Goal: Transaction & Acquisition: Purchase product/service

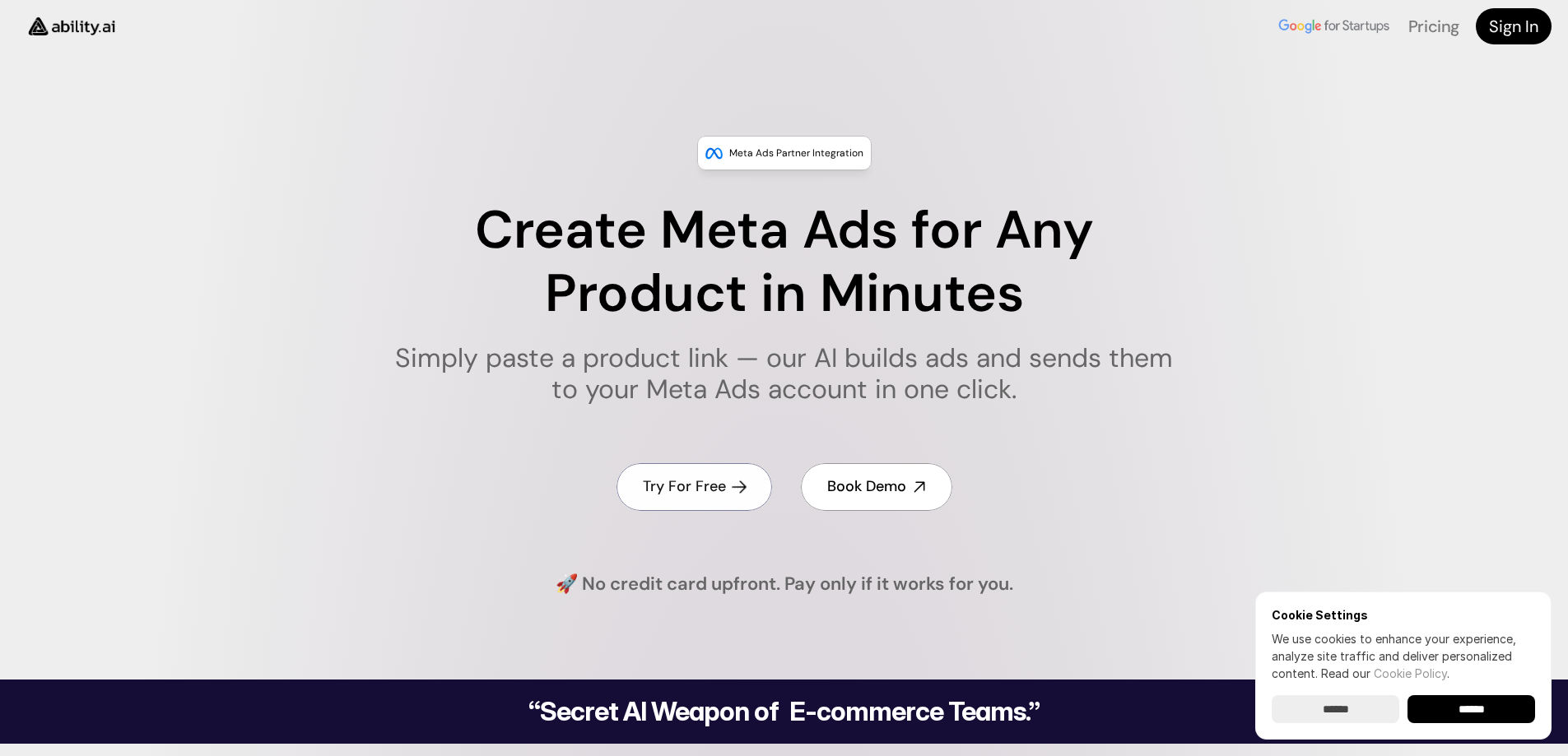
click at [702, 485] on h4 "Try For Free" at bounding box center [684, 487] width 83 height 20
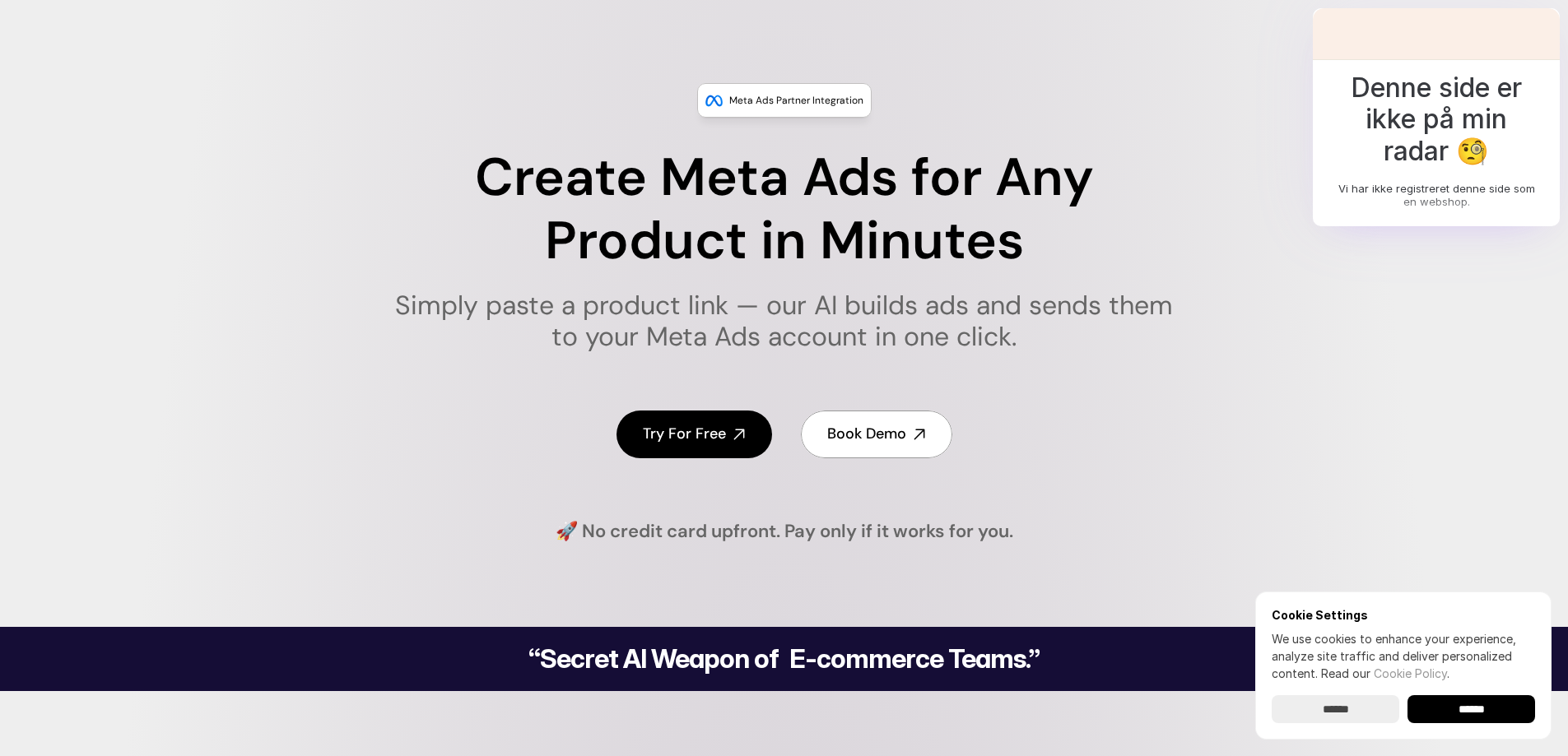
scroll to position [164, 0]
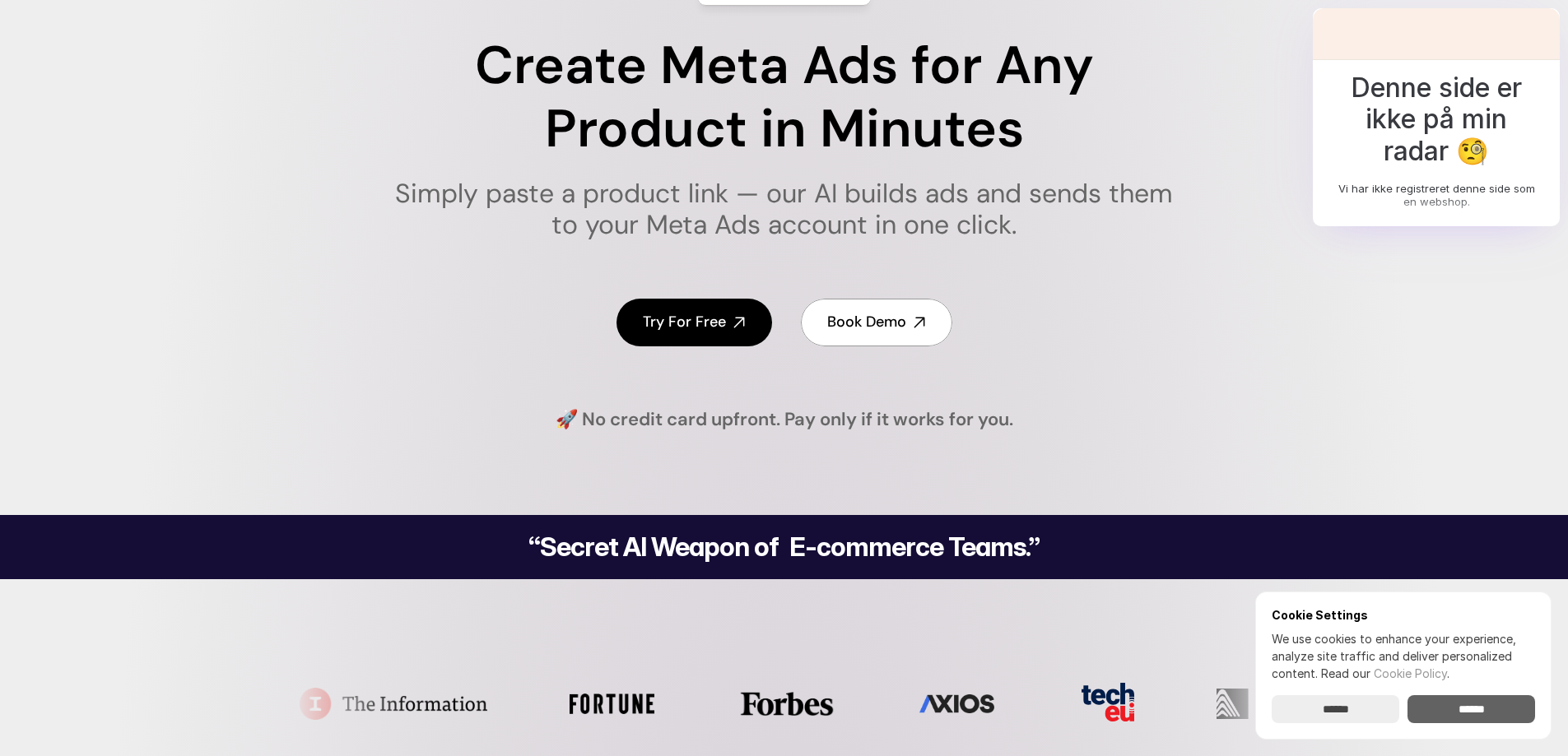
click at [1463, 698] on input "******" at bounding box center [1471, 709] width 128 height 28
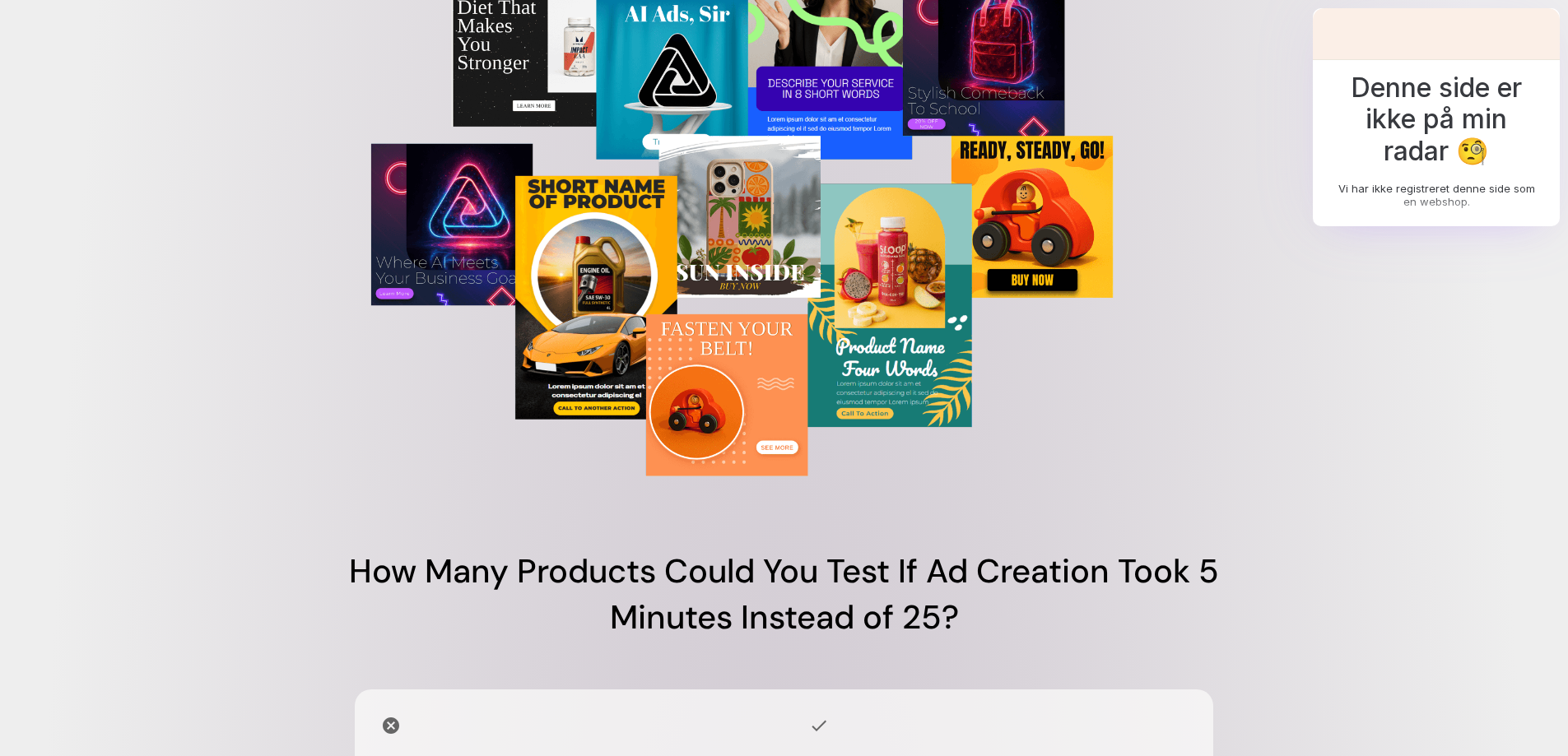
scroll to position [1152, 0]
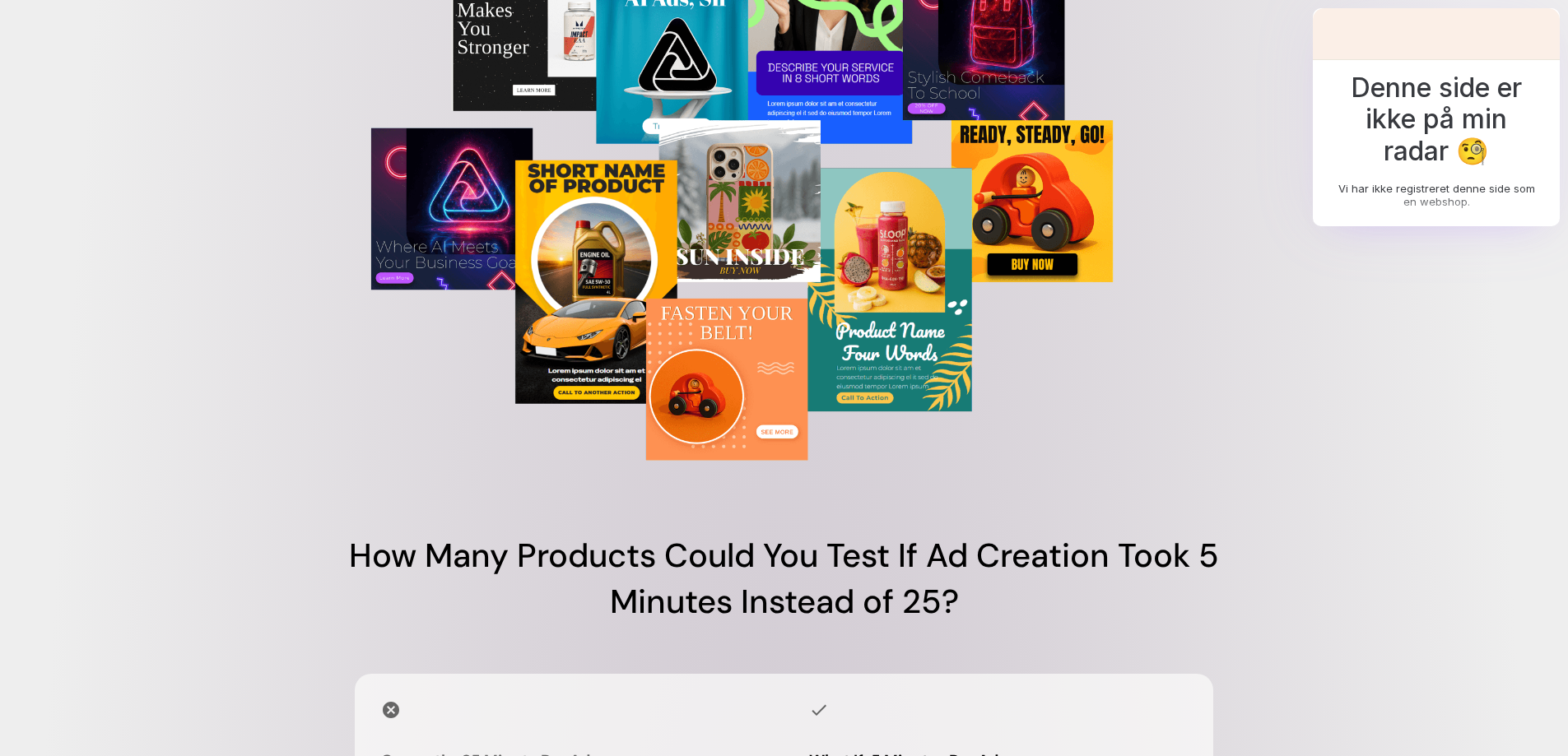
click at [722, 362] on img at bounding box center [784, 168] width 1016 height 621
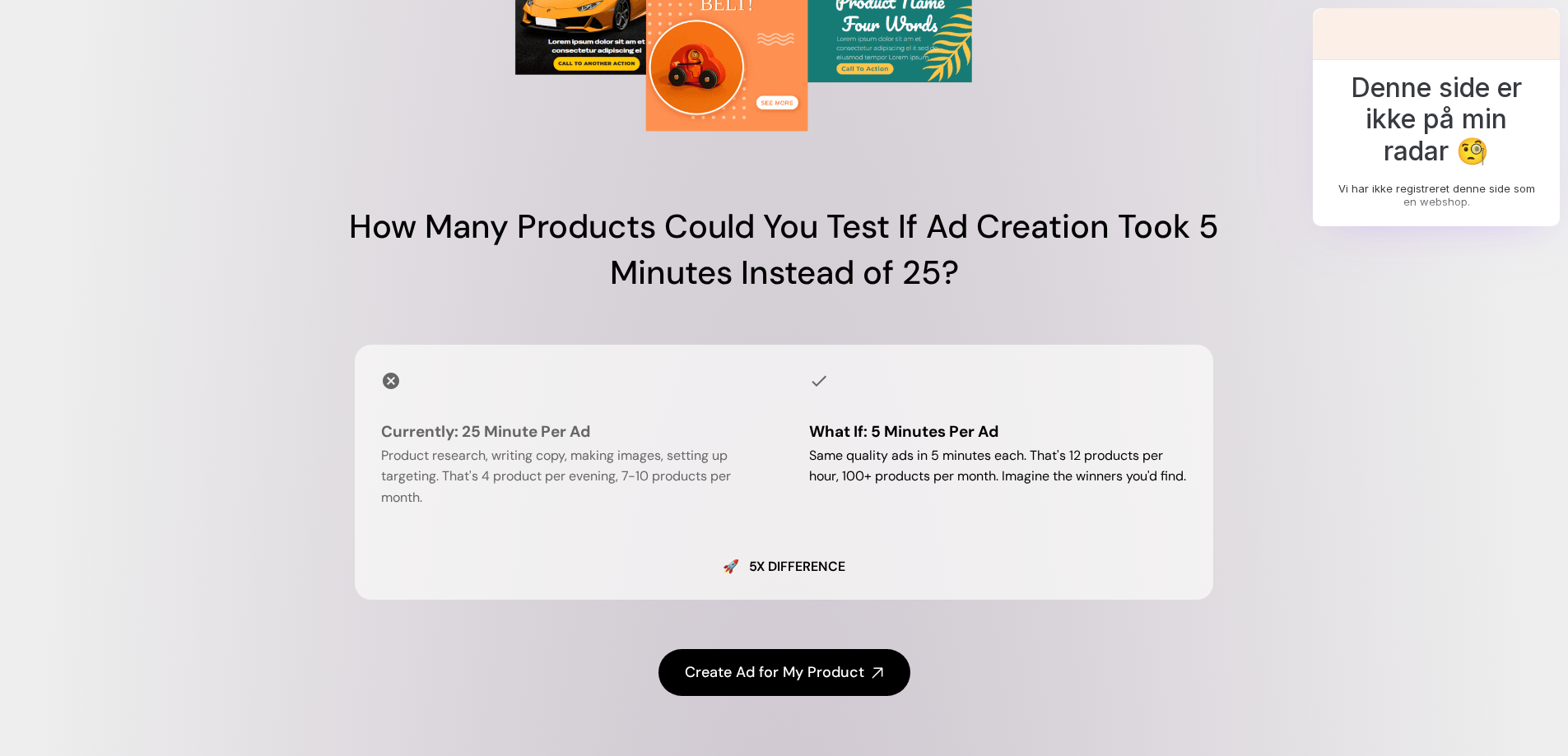
scroll to position [1564, 0]
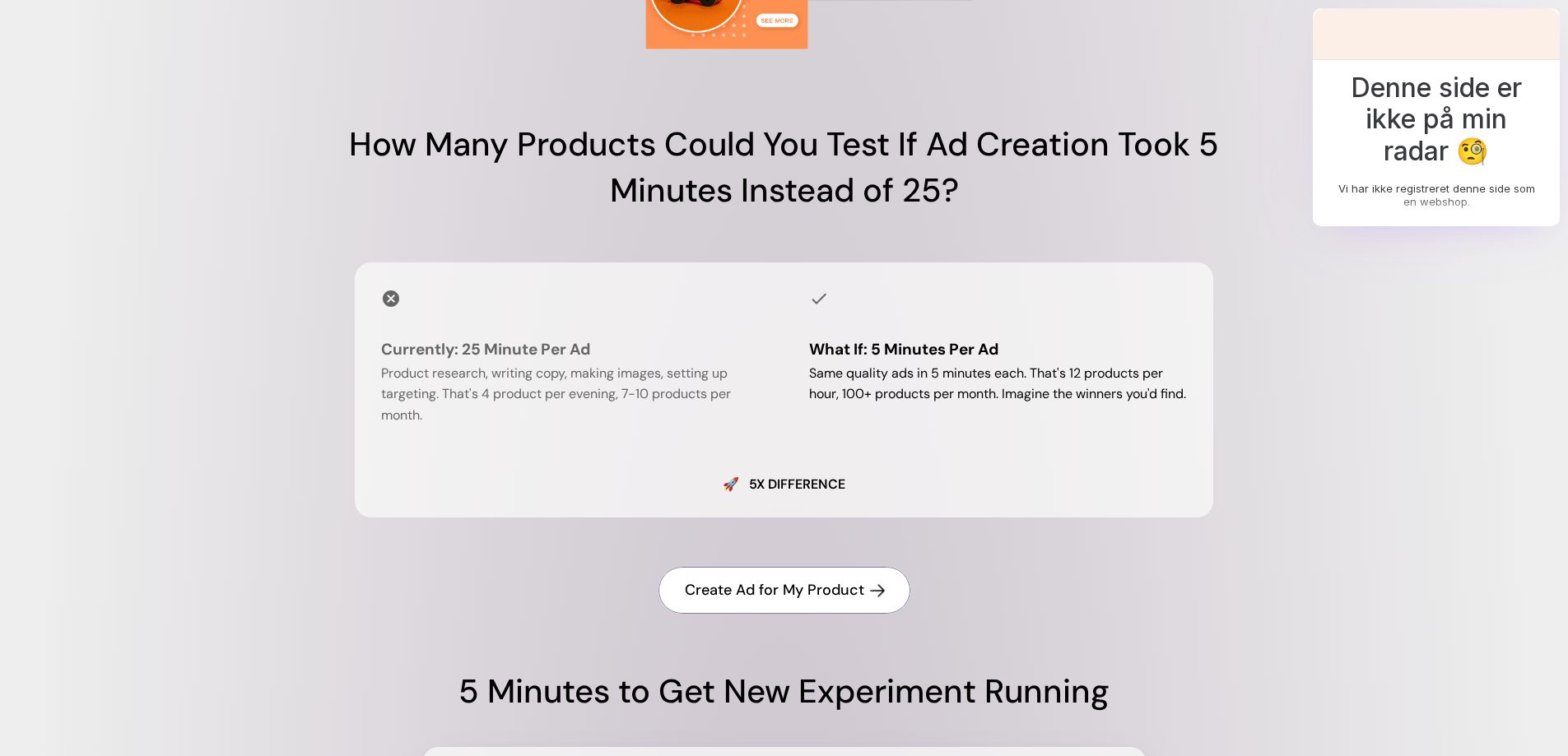
click at [788, 586] on h4 "Create Ad for My Product" at bounding box center [775, 590] width 179 height 20
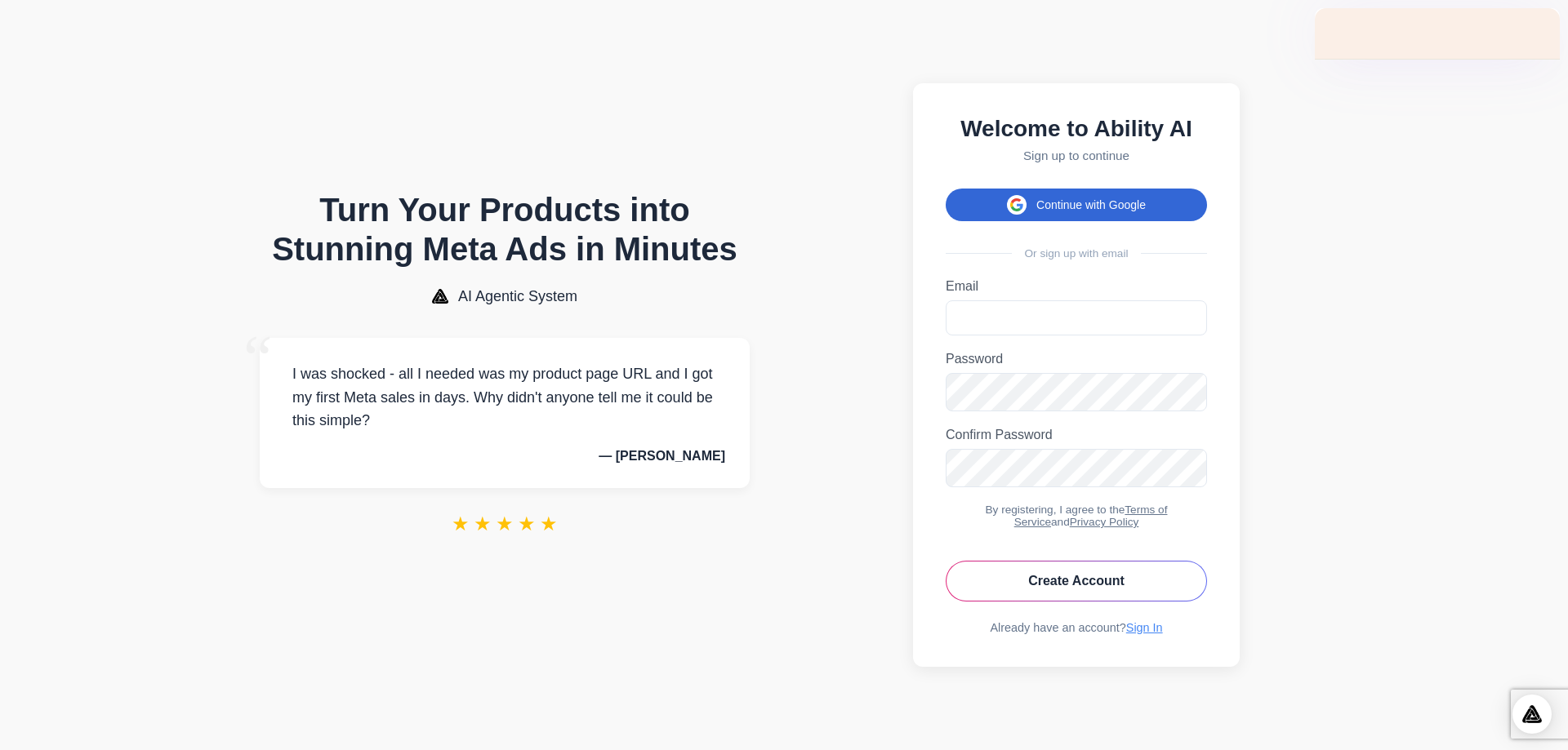
click at [1065, 196] on button "Continue with Google" at bounding box center [1076, 205] width 261 height 33
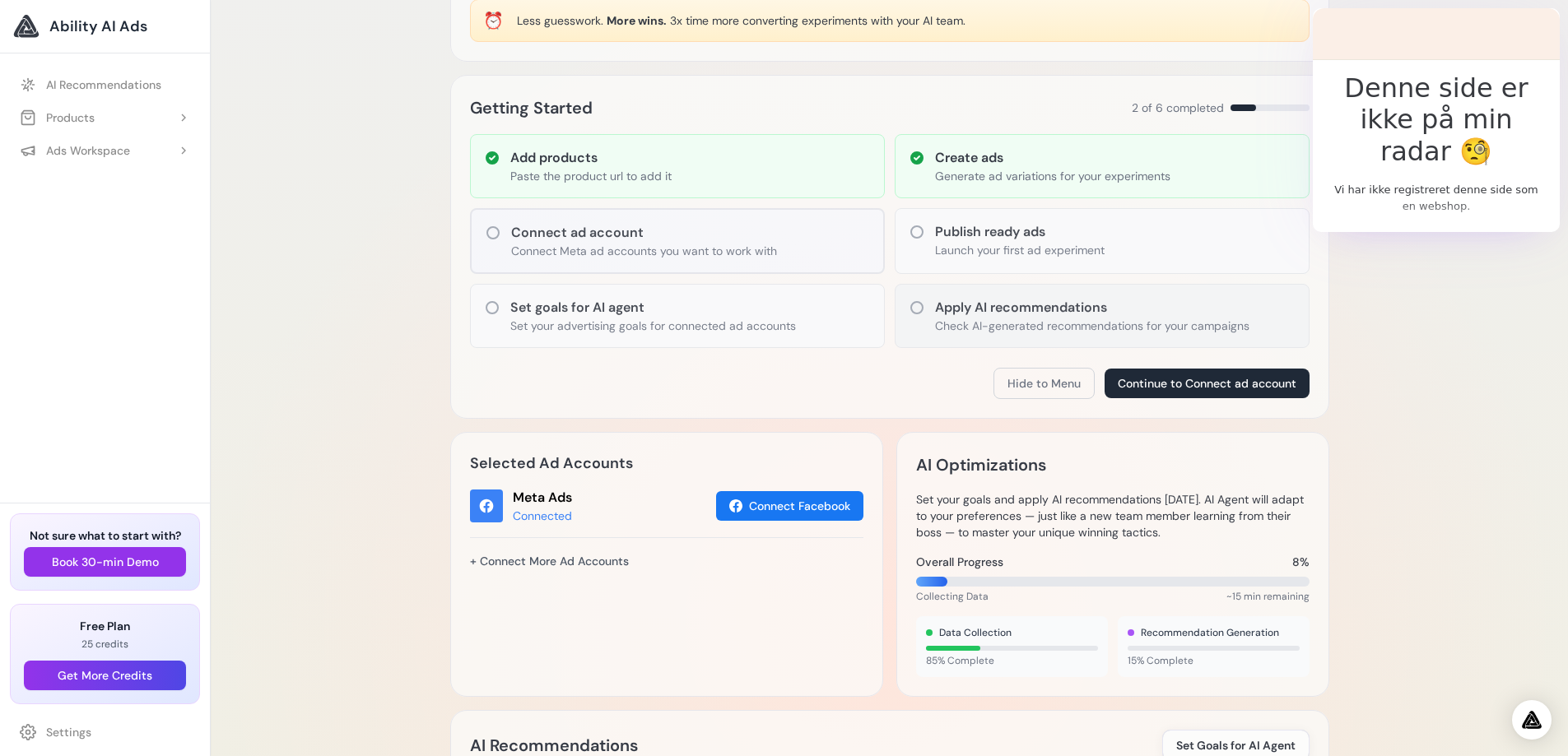
scroll to position [164, 0]
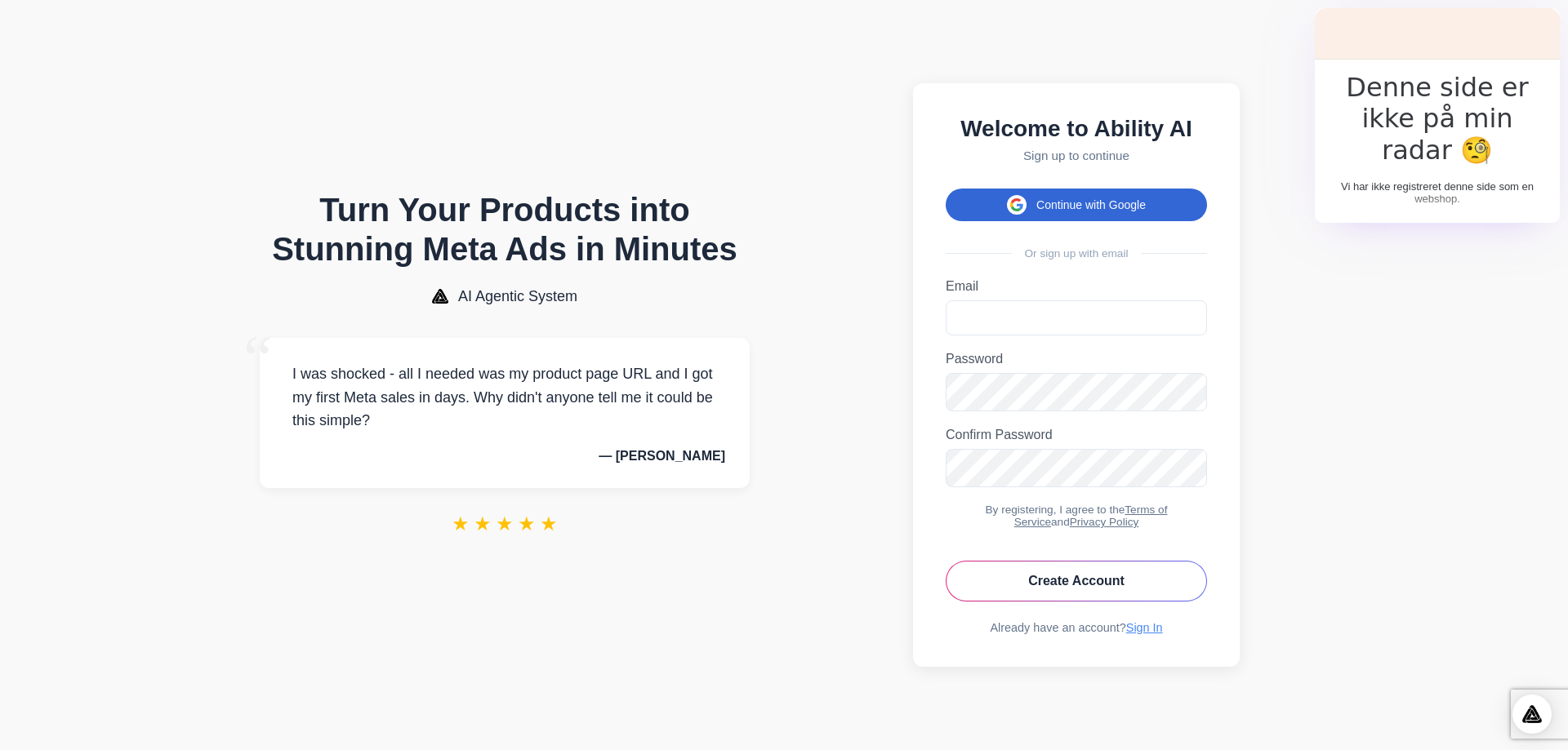
click at [1076, 197] on button "Continue with Google" at bounding box center [1076, 205] width 261 height 33
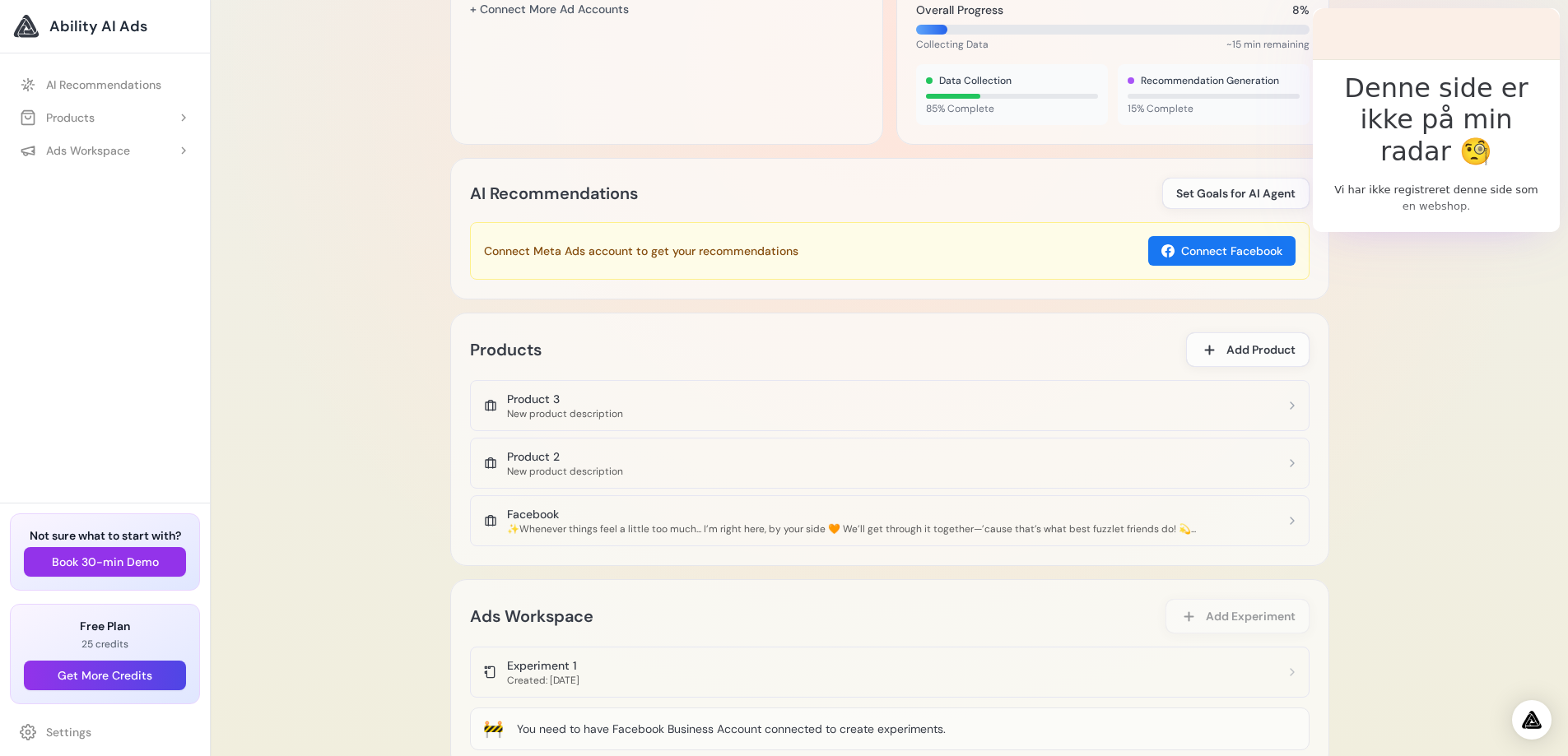
scroll to position [741, 0]
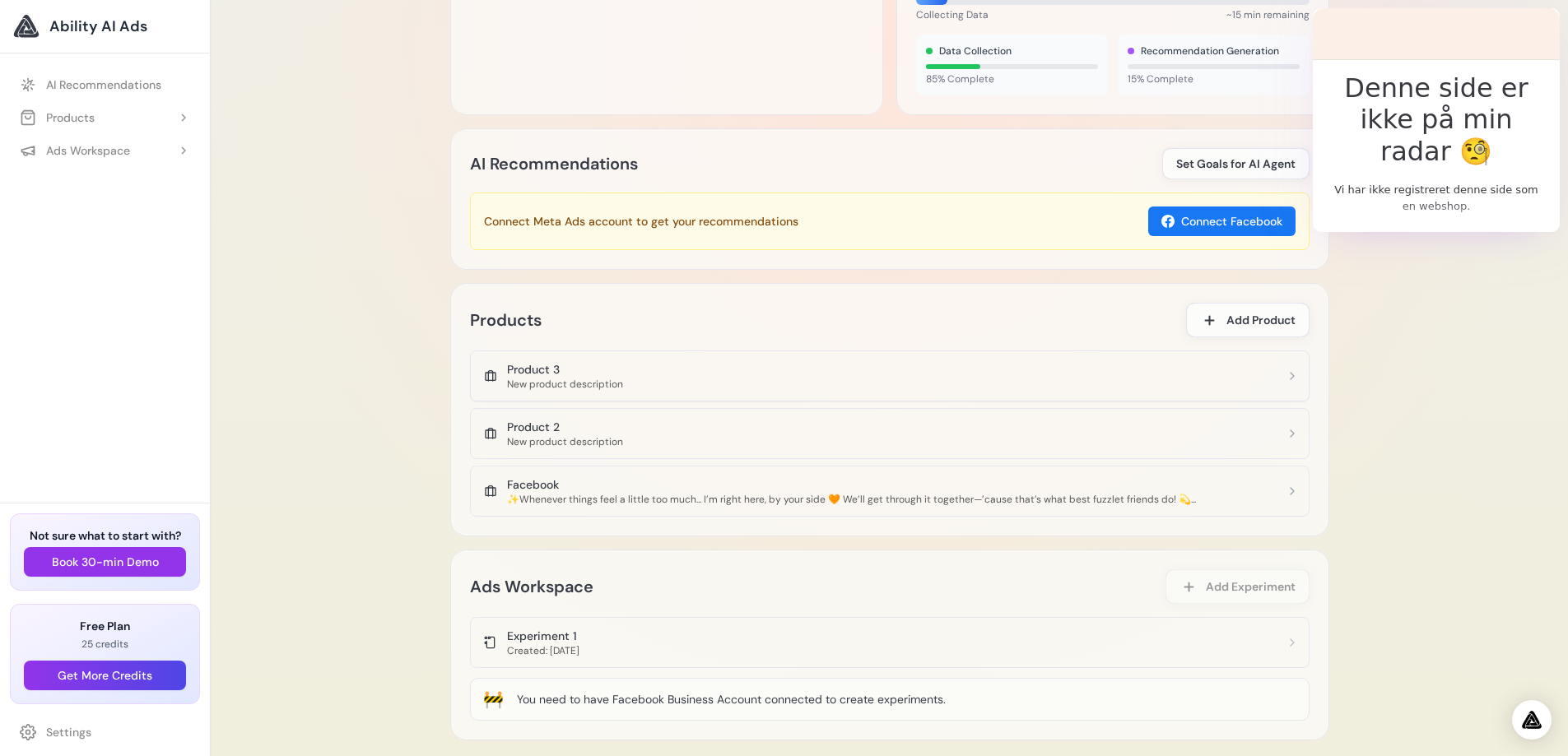
click at [545, 367] on div "Product 3" at bounding box center [565, 369] width 116 height 16
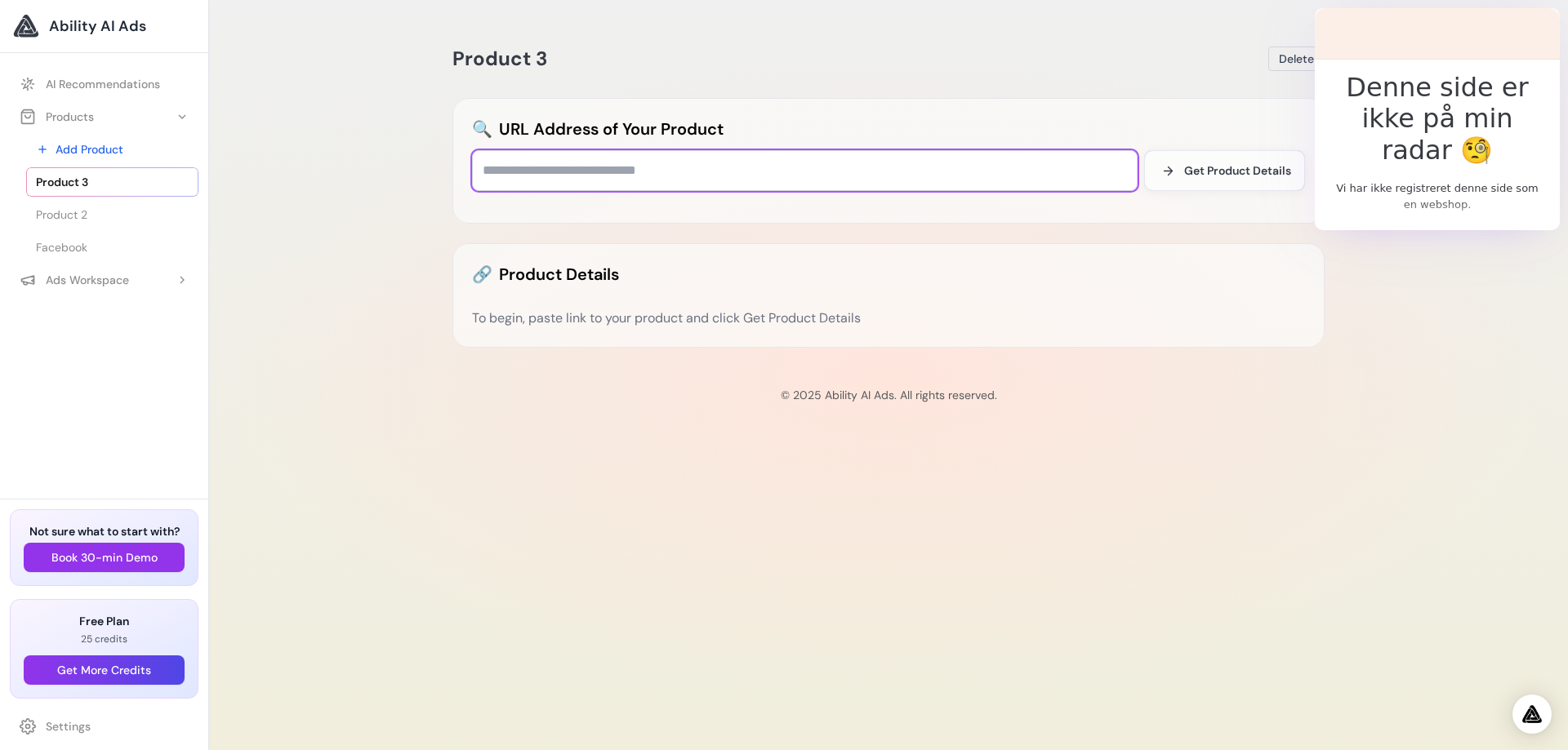
click at [608, 165] on input "text" at bounding box center [805, 170] width 666 height 41
click at [612, 165] on input "text" at bounding box center [805, 170] width 666 height 41
